Goal: Submit feedback/report problem

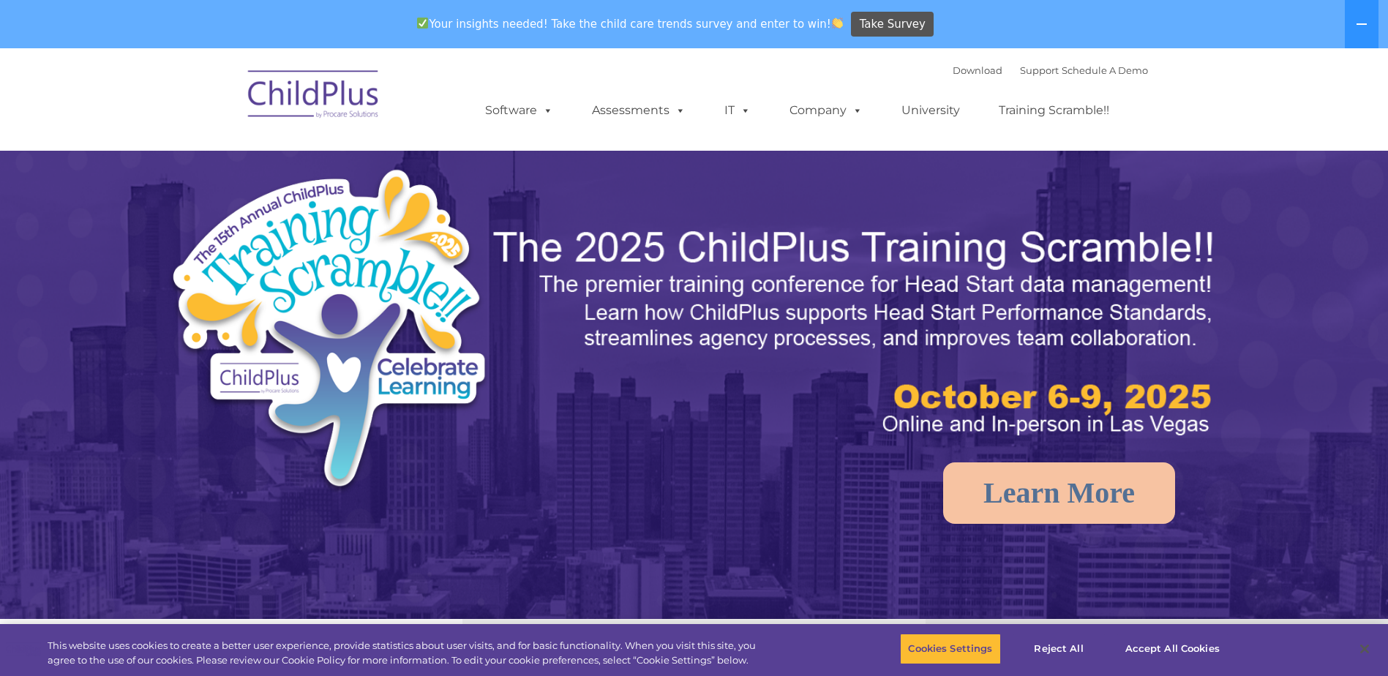
select select "MEDIUM"
click at [683, 600] on rs-bullet at bounding box center [678, 601] width 12 height 12
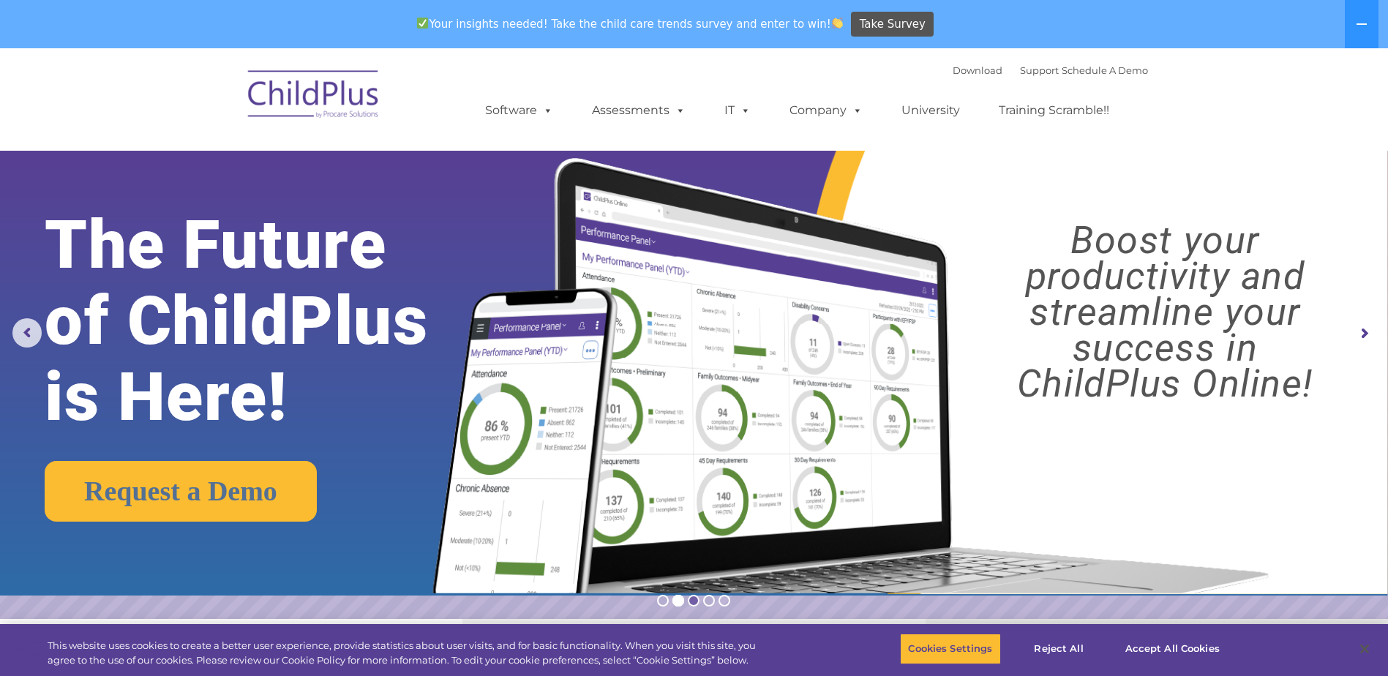
click at [689, 601] on rs-bullet at bounding box center [694, 601] width 12 height 12
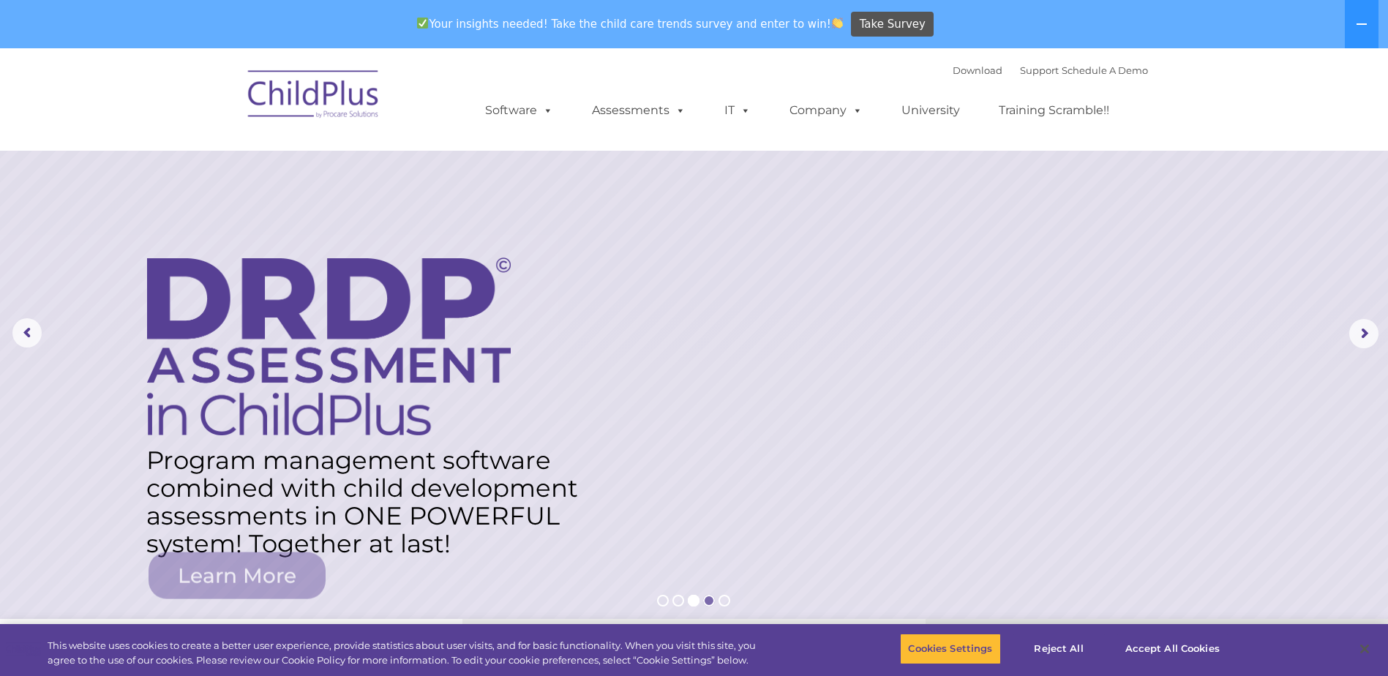
click at [710, 600] on rs-bullet at bounding box center [709, 601] width 12 height 12
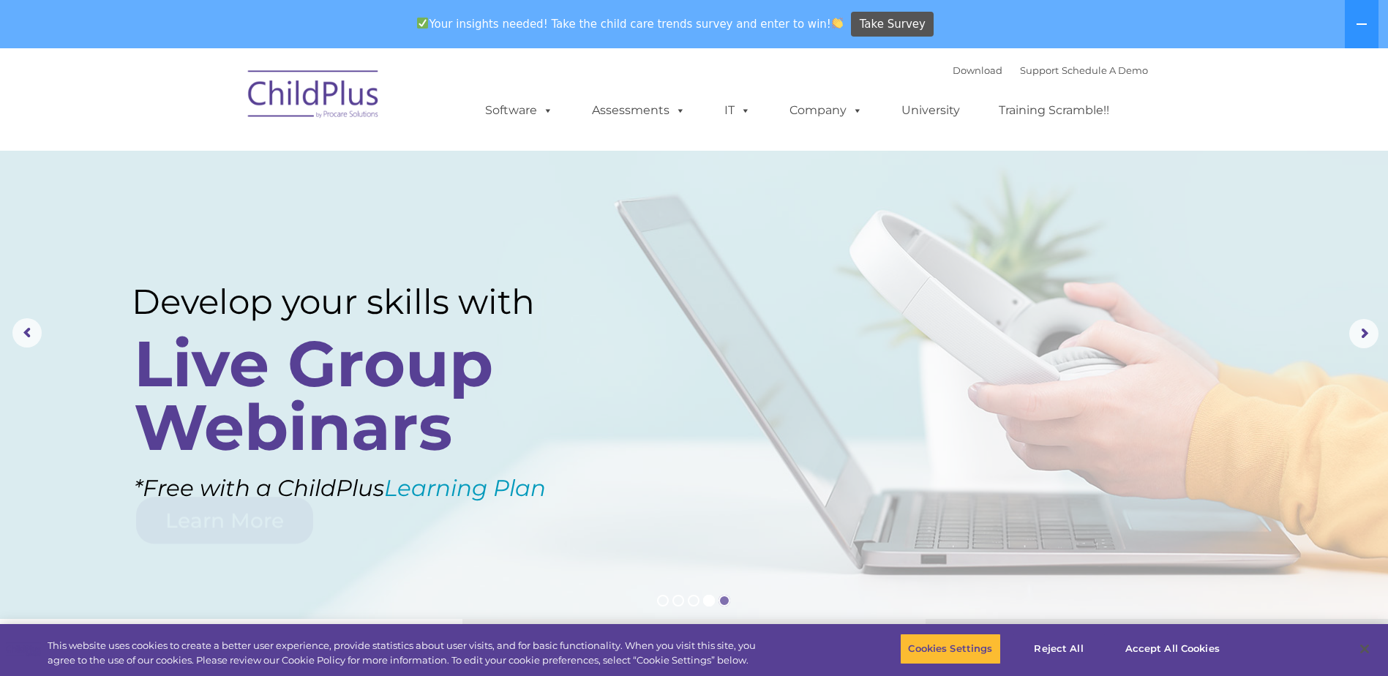
click at [722, 600] on rs-bullet at bounding box center [724, 601] width 12 height 12
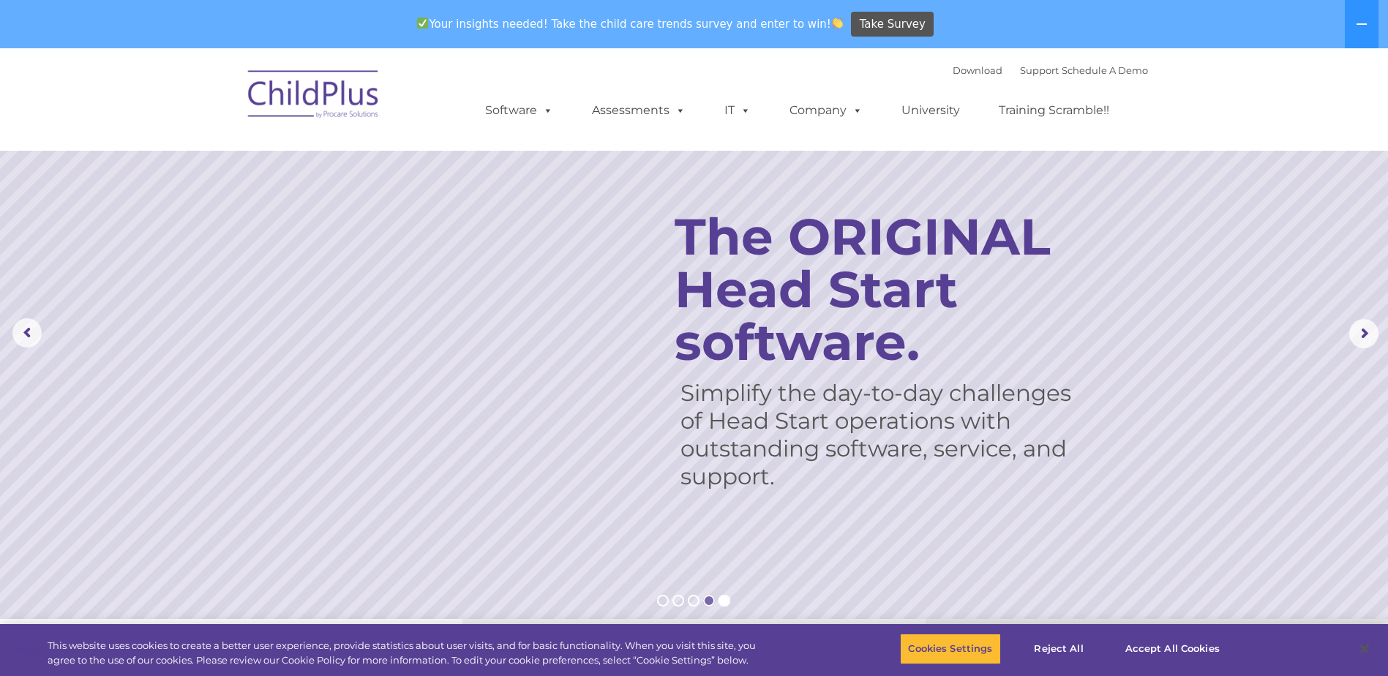
click at [710, 604] on rs-bullet at bounding box center [709, 601] width 12 height 12
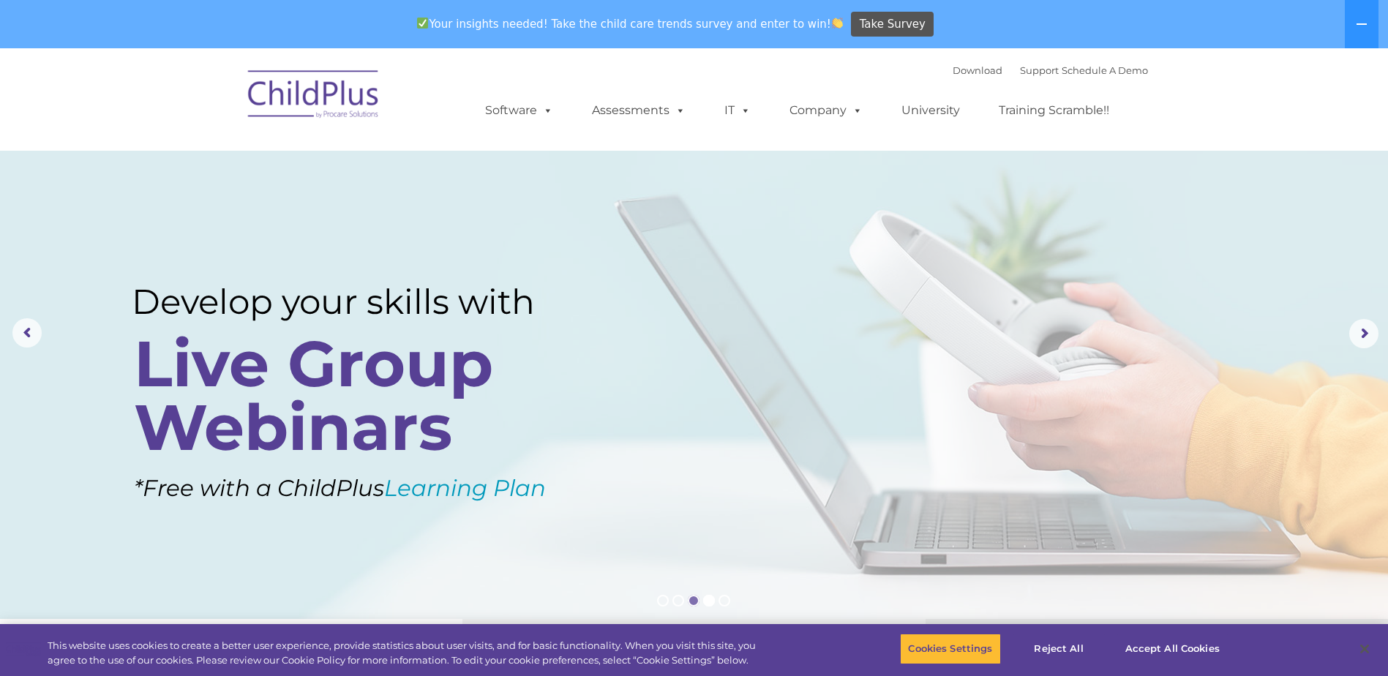
click at [692, 604] on rs-bullet at bounding box center [694, 601] width 12 height 12
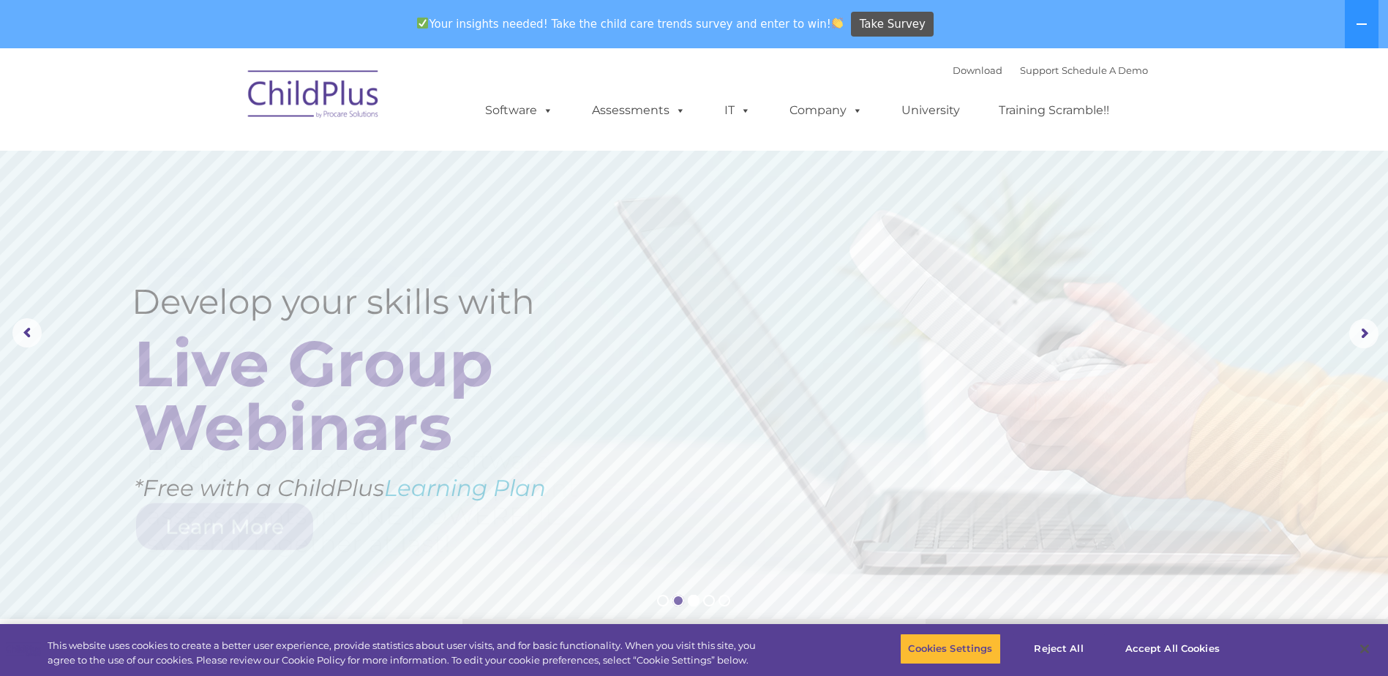
click at [679, 604] on rs-bullet at bounding box center [678, 601] width 12 height 12
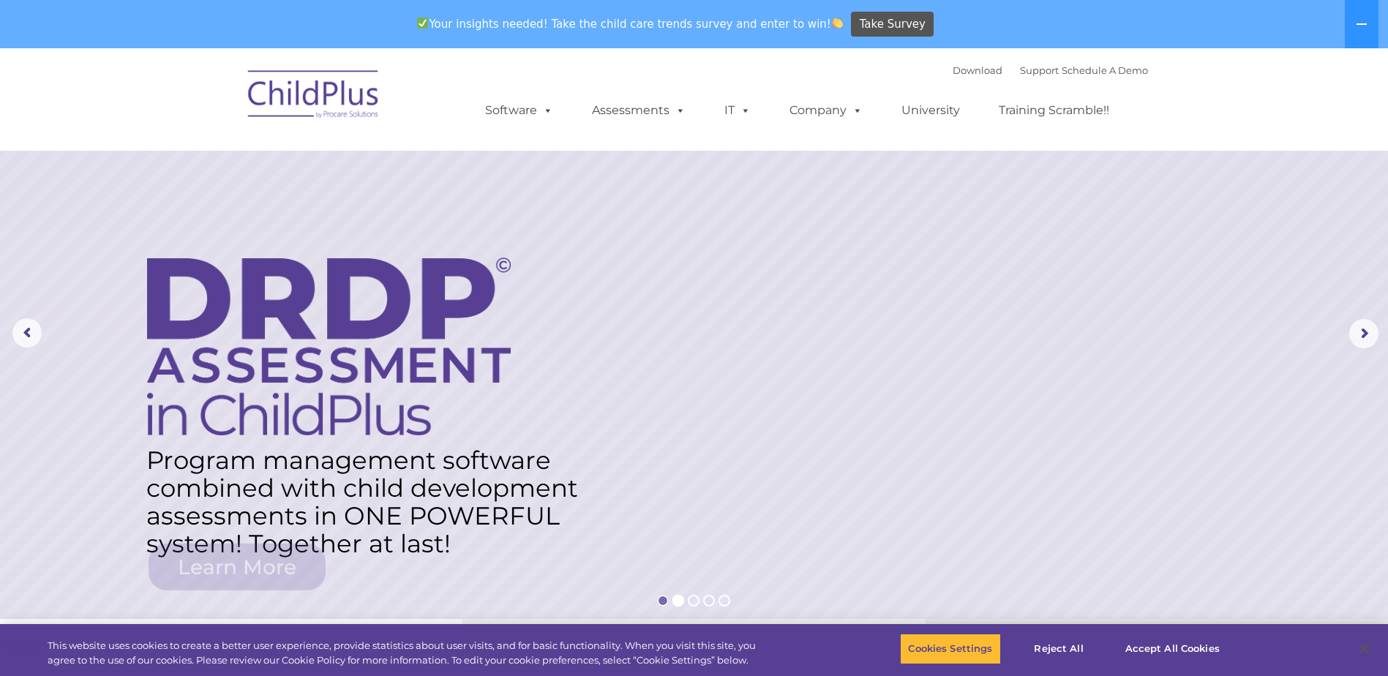
click at [664, 604] on rs-bullet at bounding box center [663, 601] width 12 height 12
